Goal: Information Seeking & Learning: Check status

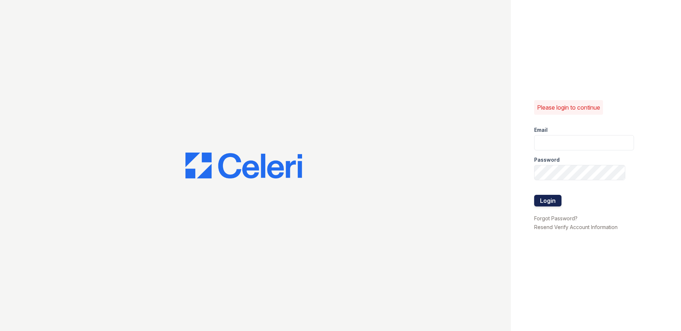
type input "[EMAIL_ADDRESS][DOMAIN_NAME]"
click at [554, 199] on button "Login" at bounding box center [548, 201] width 27 height 12
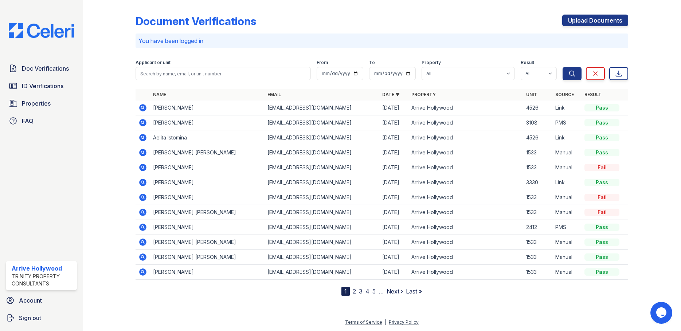
click at [144, 140] on icon at bounding box center [142, 137] width 7 height 7
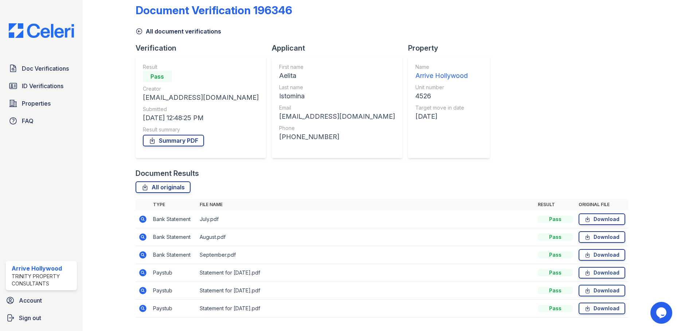
scroll to position [30, 0]
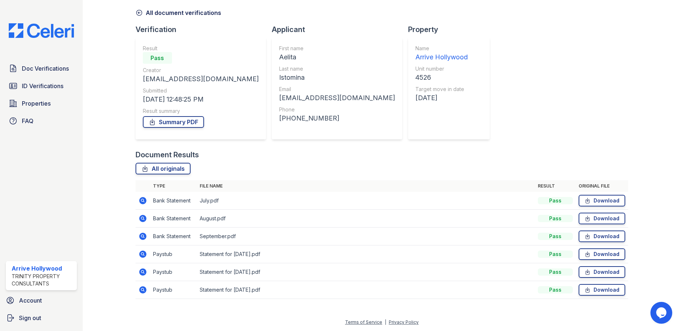
click at [140, 201] on icon at bounding box center [142, 200] width 7 height 7
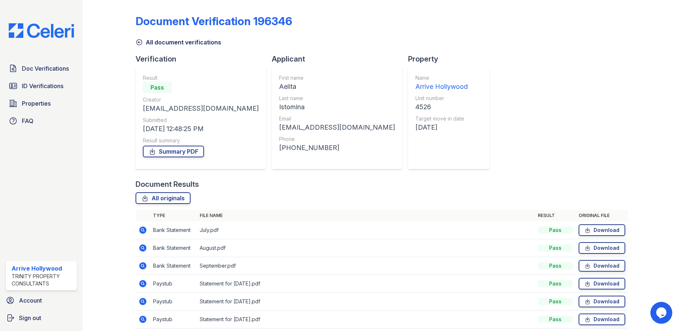
click at [144, 249] on icon at bounding box center [142, 248] width 7 height 7
click at [145, 268] on icon at bounding box center [143, 266] width 9 height 9
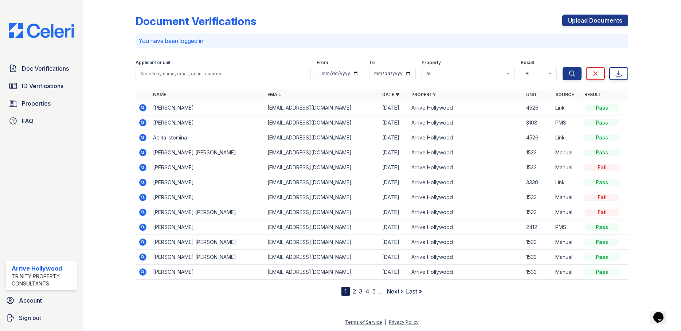
click at [143, 108] on icon at bounding box center [143, 108] width 9 height 9
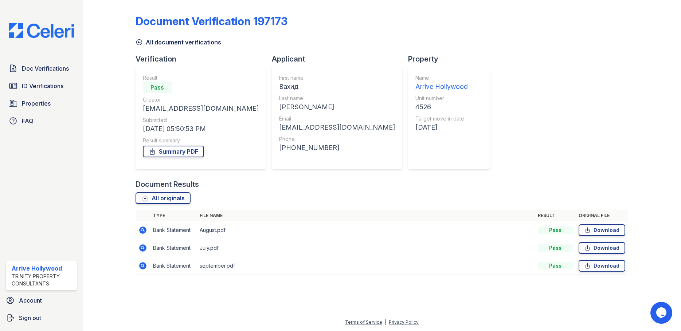
click at [145, 234] on icon at bounding box center [143, 230] width 9 height 9
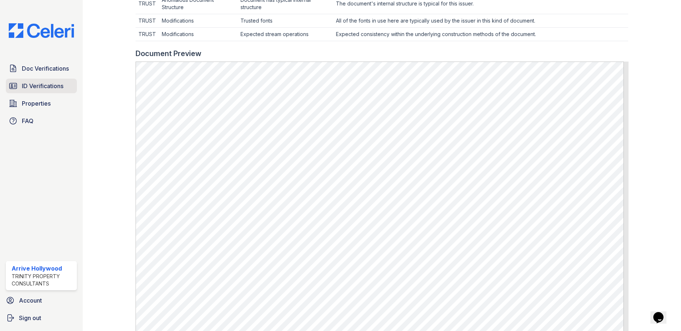
click at [62, 89] on span "ID Verifications" at bounding box center [43, 86] width 42 height 9
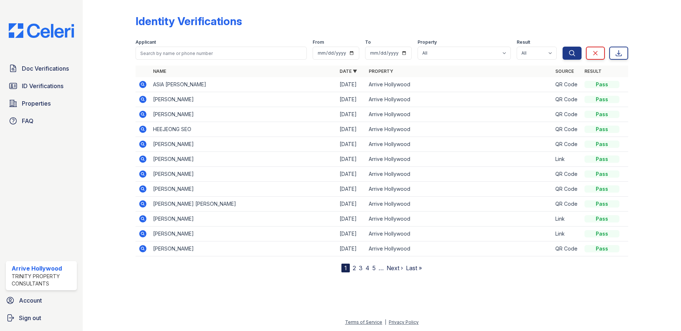
click at [145, 236] on icon at bounding box center [142, 233] width 7 height 7
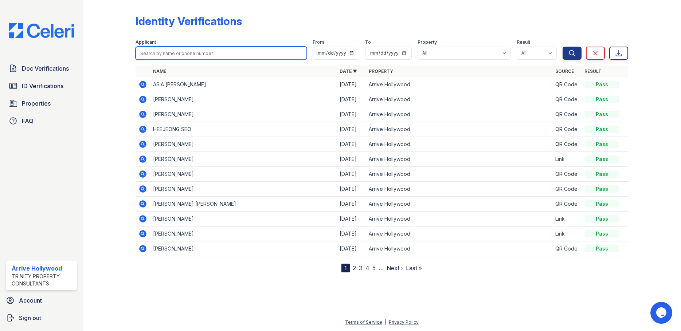
click at [149, 52] on input "search" at bounding box center [222, 53] width 172 height 13
type input "Aelita"
click at [563, 47] on button "Search" at bounding box center [572, 53] width 19 height 13
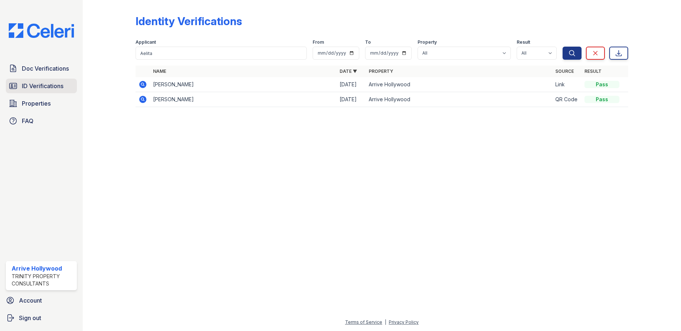
click at [32, 84] on span "ID Verifications" at bounding box center [43, 86] width 42 height 9
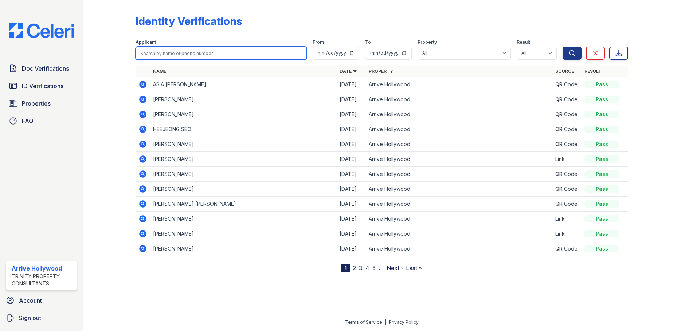
click at [162, 52] on input "search" at bounding box center [222, 53] width 172 height 13
type input "[PERSON_NAME]"
click at [563, 47] on button "Search" at bounding box center [572, 53] width 19 height 13
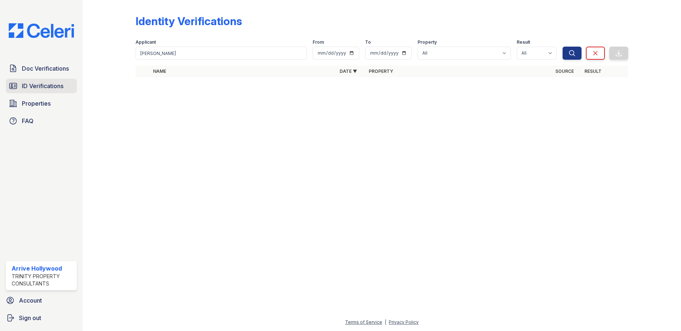
click at [60, 87] on span "ID Verifications" at bounding box center [43, 86] width 42 height 9
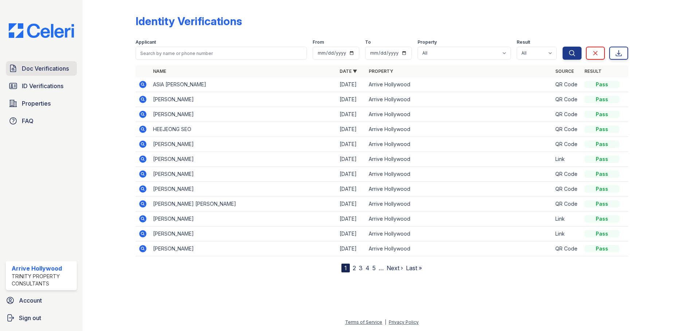
click at [36, 70] on span "Doc Verifications" at bounding box center [45, 68] width 47 height 9
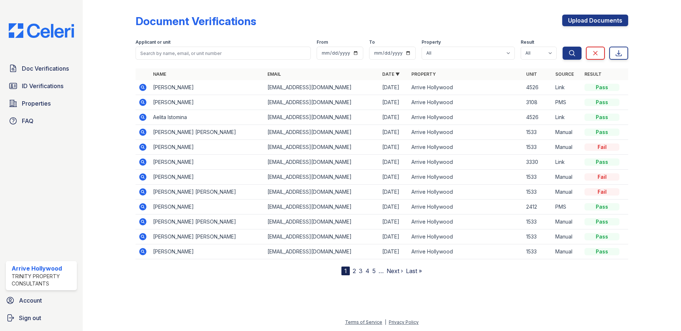
click at [144, 103] on icon at bounding box center [143, 102] width 9 height 9
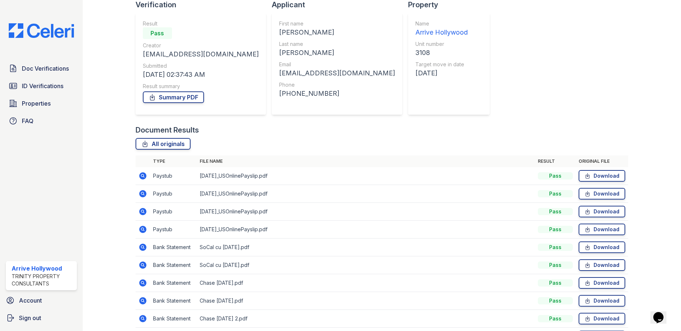
scroll to position [28, 0]
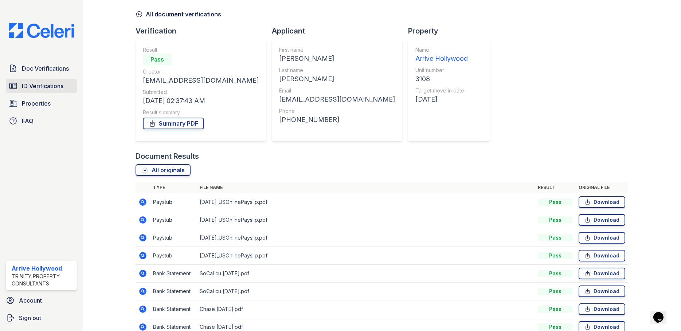
click at [59, 92] on link "ID Verifications" at bounding box center [41, 86] width 71 height 15
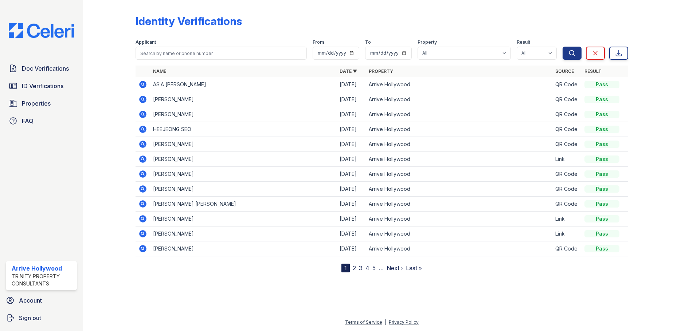
click at [168, 45] on div "Applicant" at bounding box center [222, 42] width 172 height 7
click at [167, 48] on input "search" at bounding box center [222, 53] width 172 height 13
type input "[PERSON_NAME]"
click at [563, 47] on button "Search" at bounding box center [572, 53] width 19 height 13
